Goal: Information Seeking & Learning: Compare options

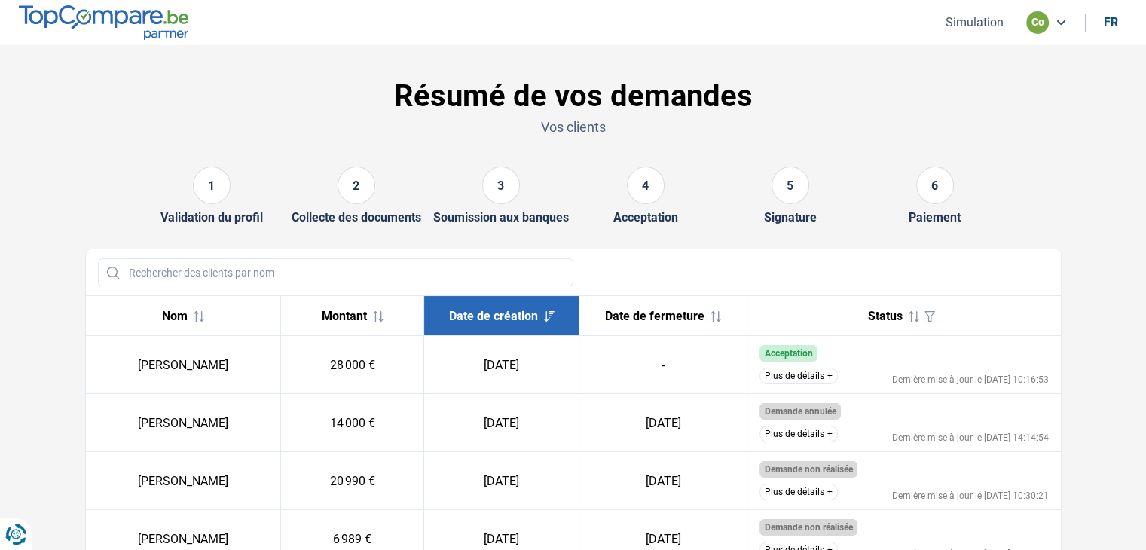
click at [792, 375] on button "Plus de détails" at bounding box center [799, 376] width 78 height 17
click at [792, 384] on button "Plus de détails" at bounding box center [799, 376] width 78 height 17
